Goal: Task Accomplishment & Management: Use online tool/utility

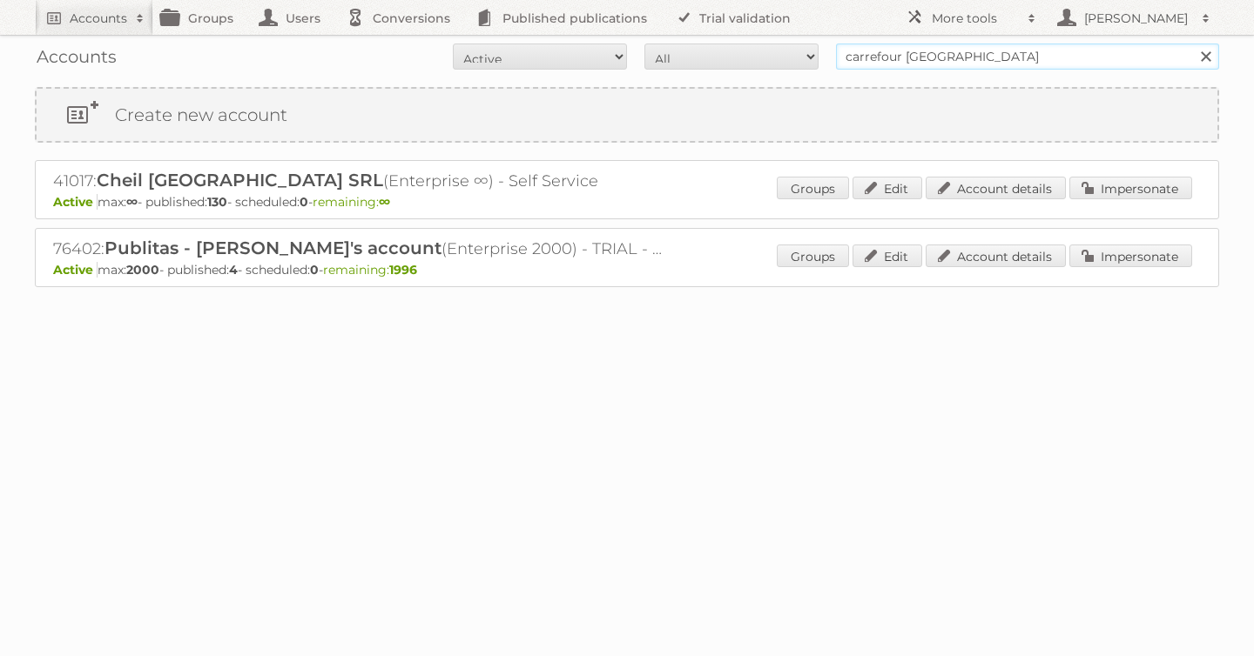
drag, startPoint x: 985, startPoint y: 45, endPoint x: 545, endPoint y: 43, distance: 439.7
click at [520, 43] on div "Accounts All Active Expired Pending All Paid Trials Self service carrefour [GEO…" at bounding box center [627, 57] width 1184 height 44
drag, startPoint x: 877, startPoint y: 53, endPoint x: 636, endPoint y: 37, distance: 241.7
click at [758, 48] on form "All Active Expired Pending All Paid Trials Self service carrefour [GEOGRAPHIC_D…" at bounding box center [627, 57] width 1184 height 26
type input "lidl be"
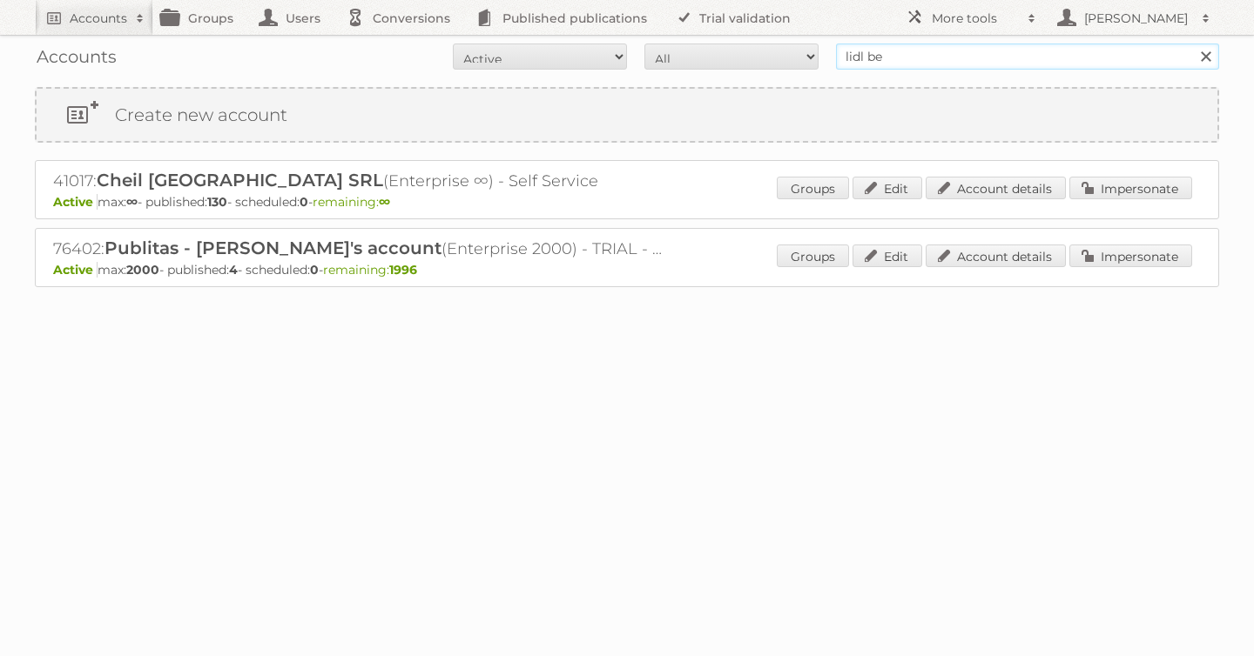
click at [1192, 44] on input "Search" at bounding box center [1205, 57] width 26 height 26
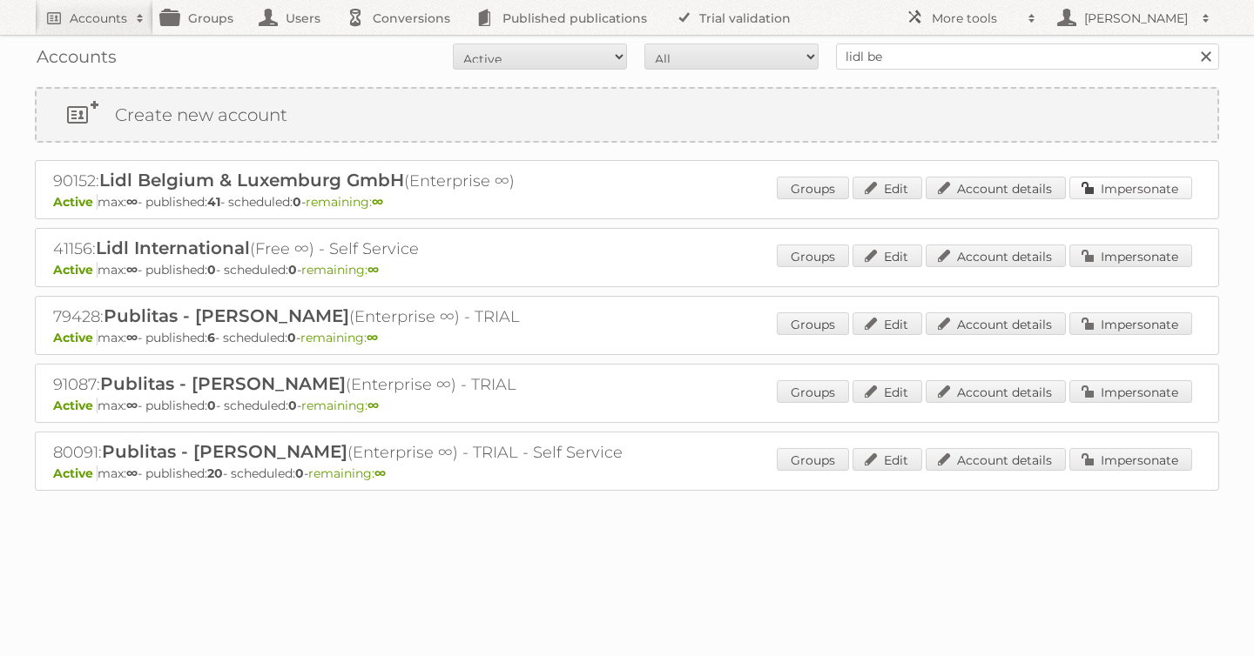
click at [1128, 186] on link "Impersonate" at bounding box center [1130, 188] width 123 height 23
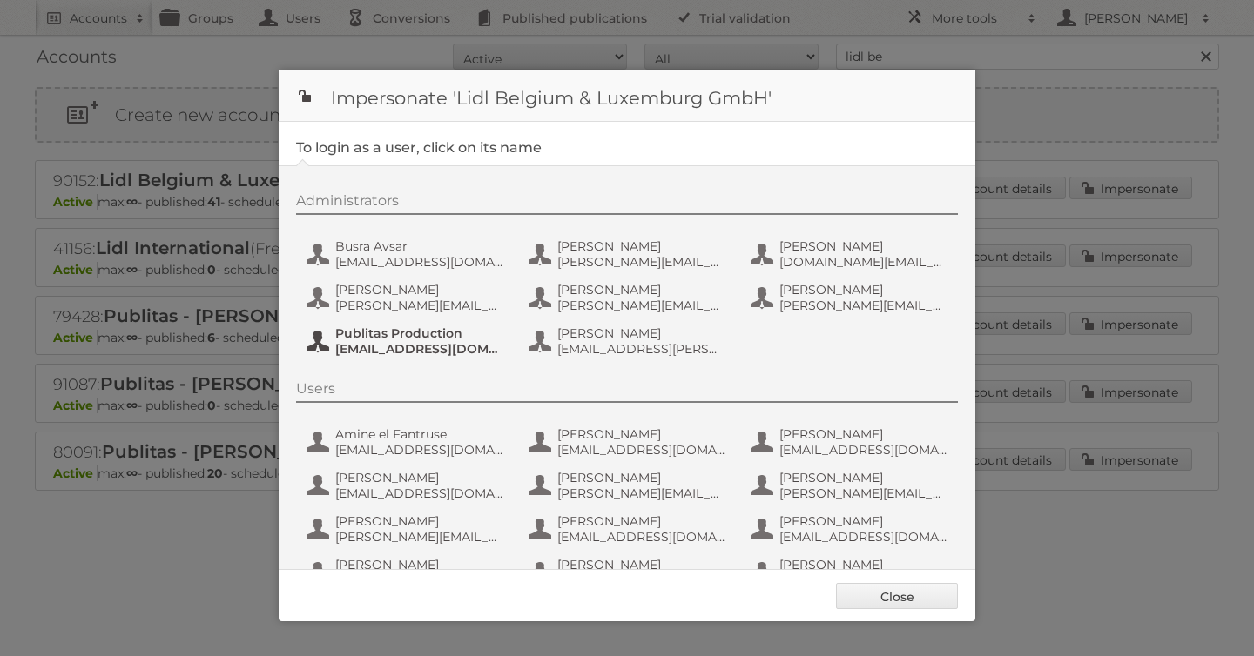
click at [432, 350] on span "[EMAIL_ADDRESS][DOMAIN_NAME]" at bounding box center [419, 349] width 169 height 16
